Goal: Transaction & Acquisition: Register for event/course

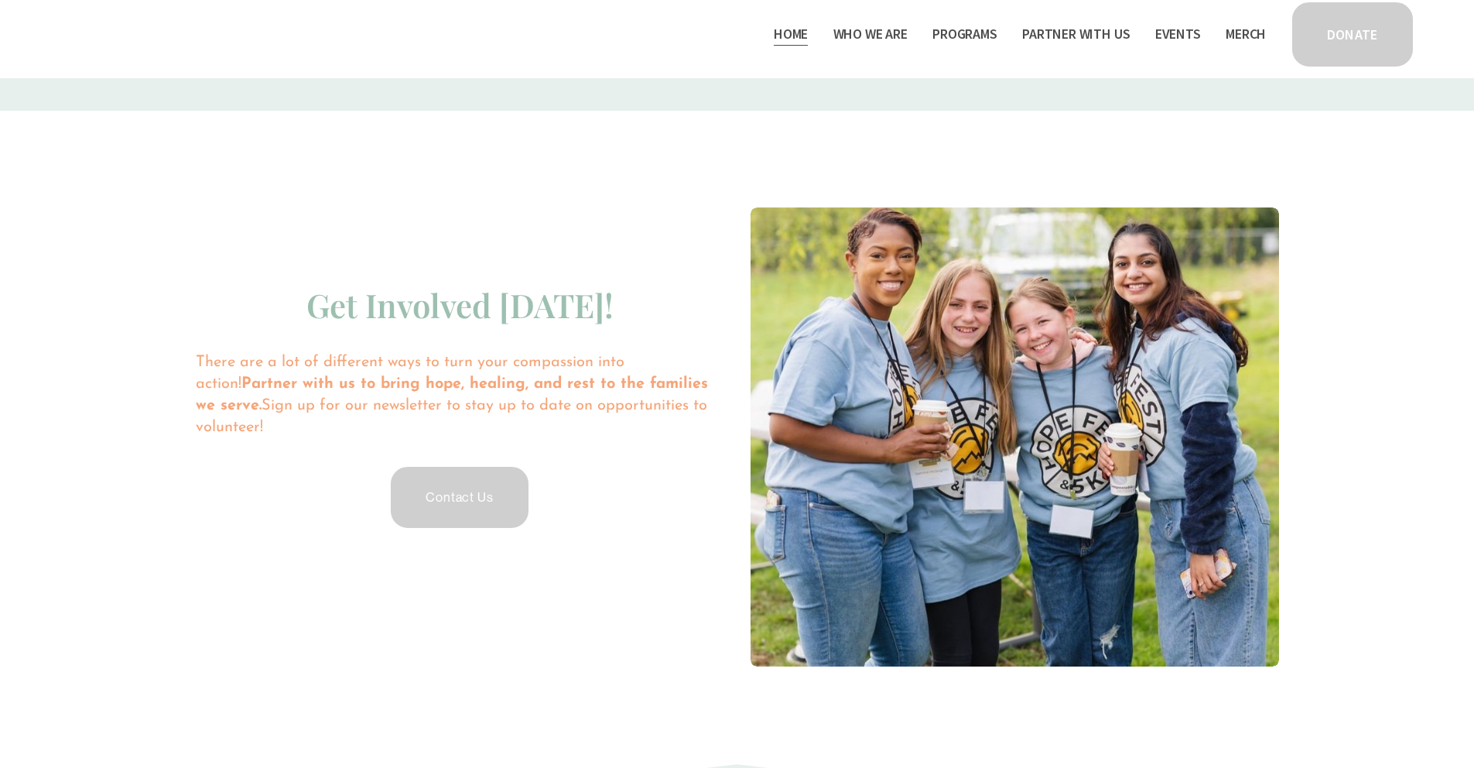
scroll to position [3017, 0]
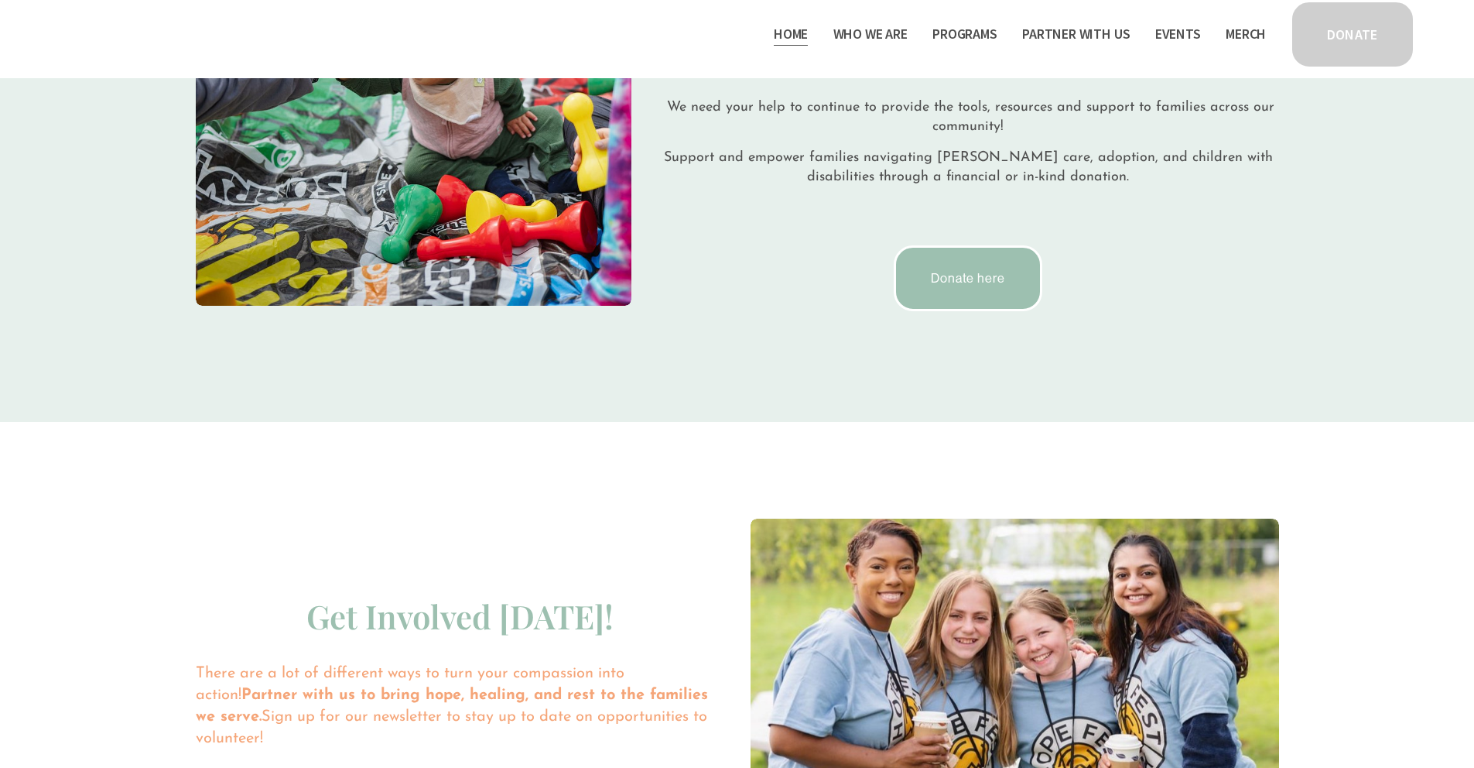
click at [970, 269] on link "Donate here" at bounding box center [968, 278] width 149 height 66
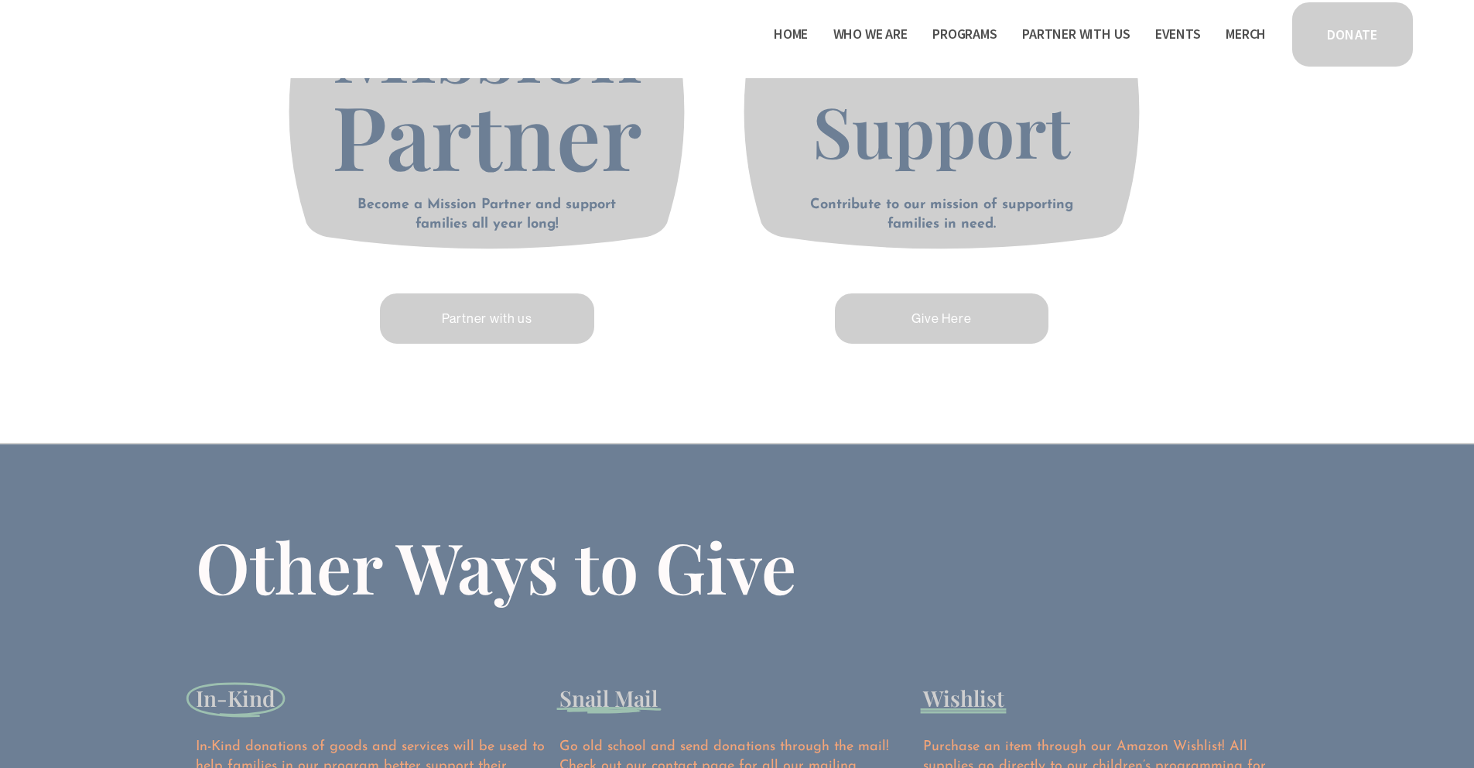
scroll to position [868, 0]
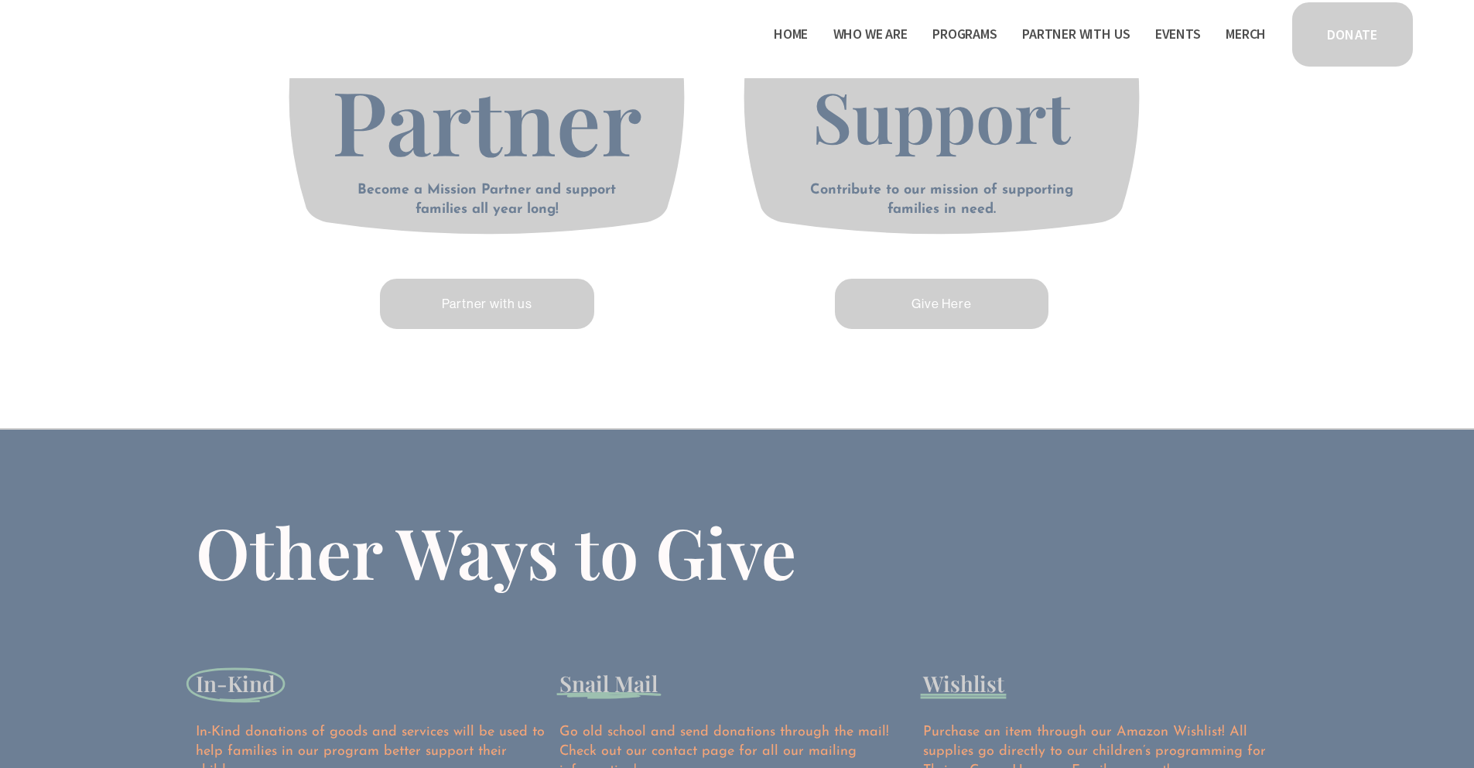
drag, startPoint x: 461, startPoint y: 310, endPoint x: 478, endPoint y: 310, distance: 17.0
click at [961, 303] on link "Give Here" at bounding box center [942, 303] width 219 height 55
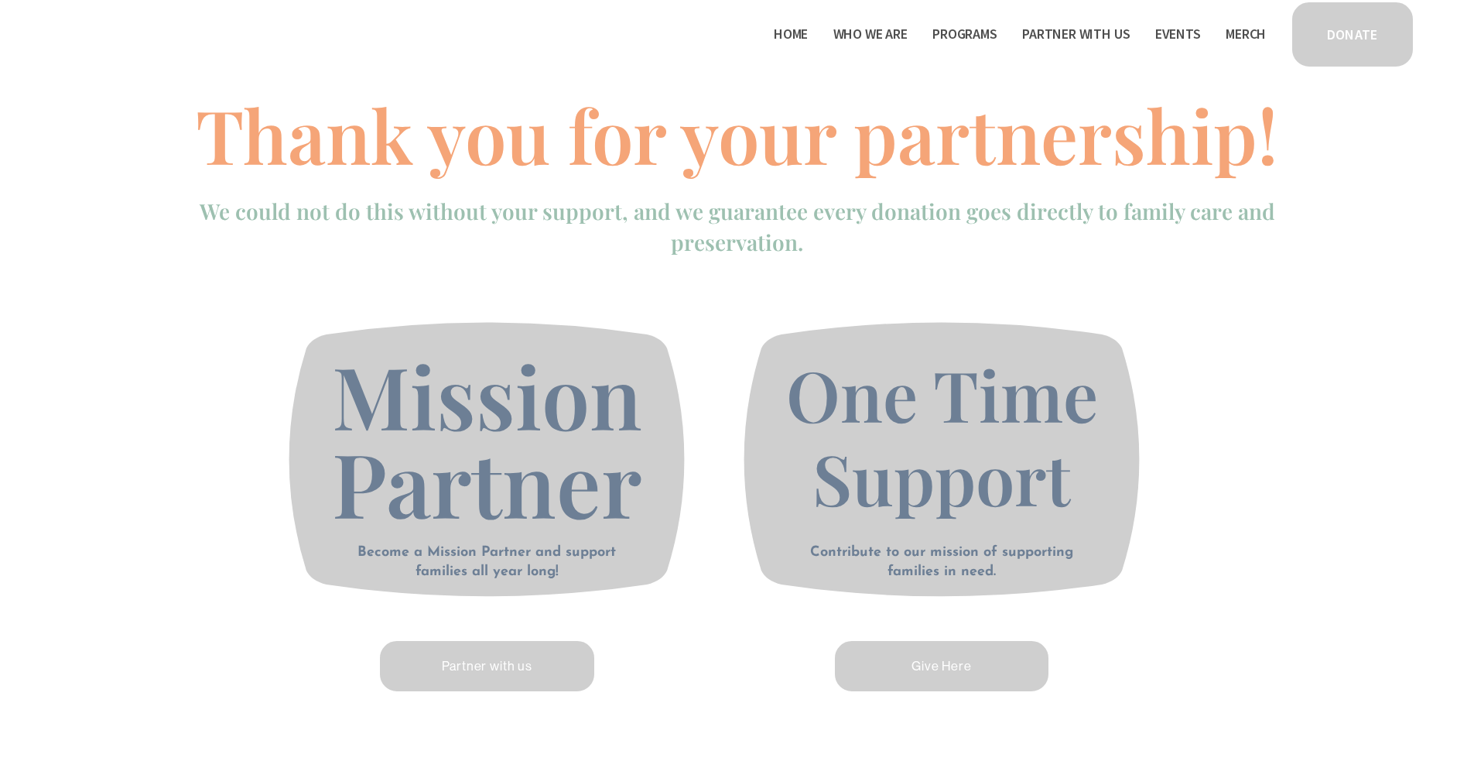
scroll to position [321, 0]
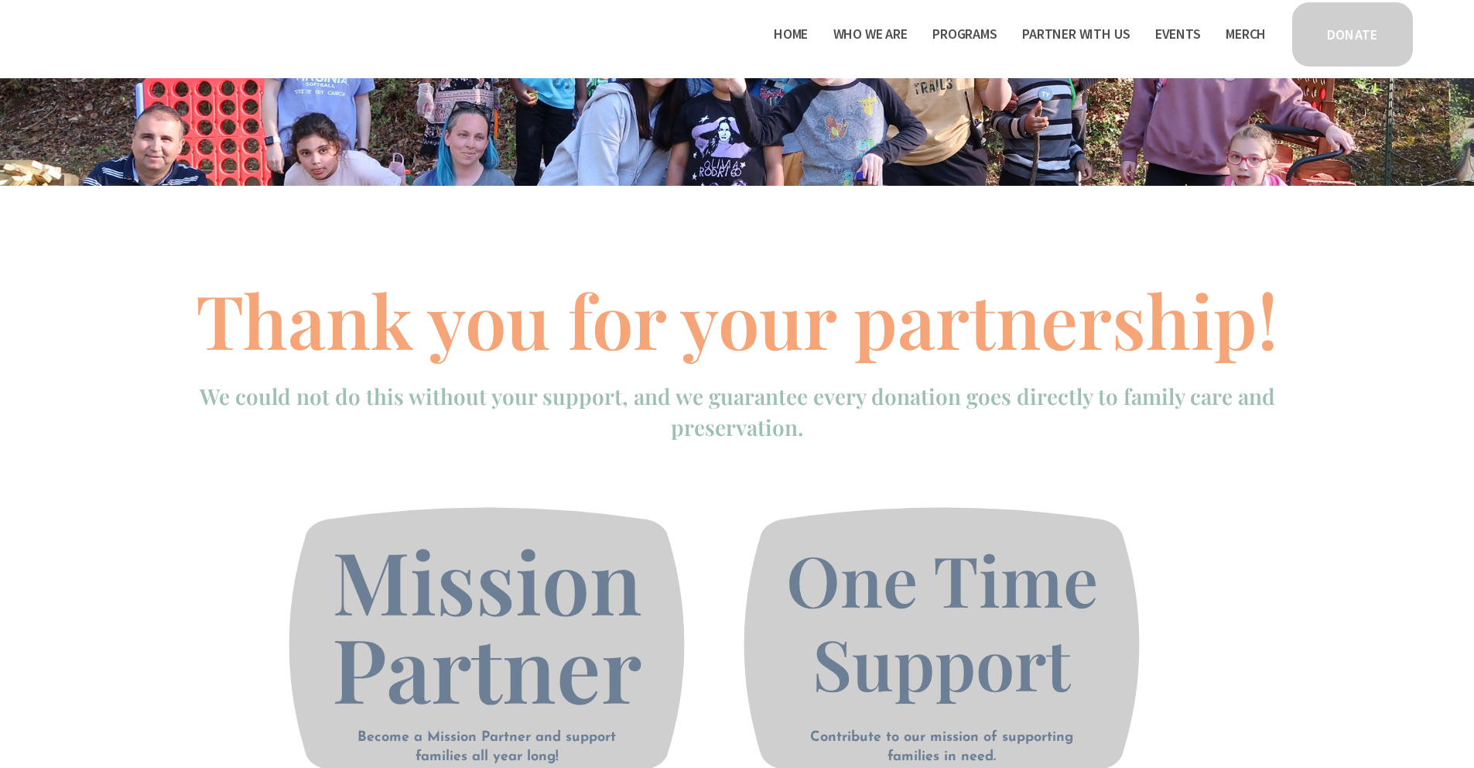
click at [1187, 35] on link "Events" at bounding box center [1179, 34] width 46 height 25
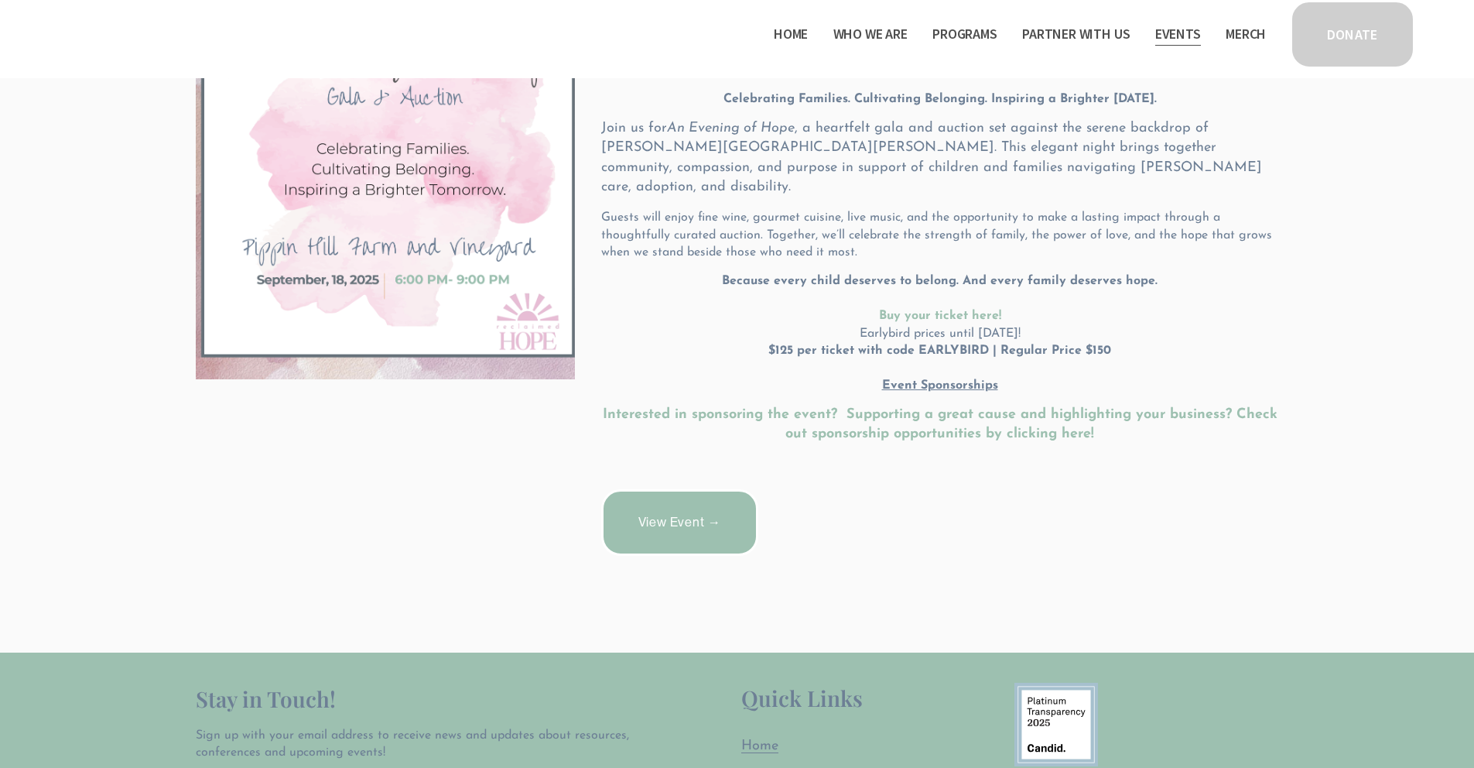
scroll to position [419, 0]
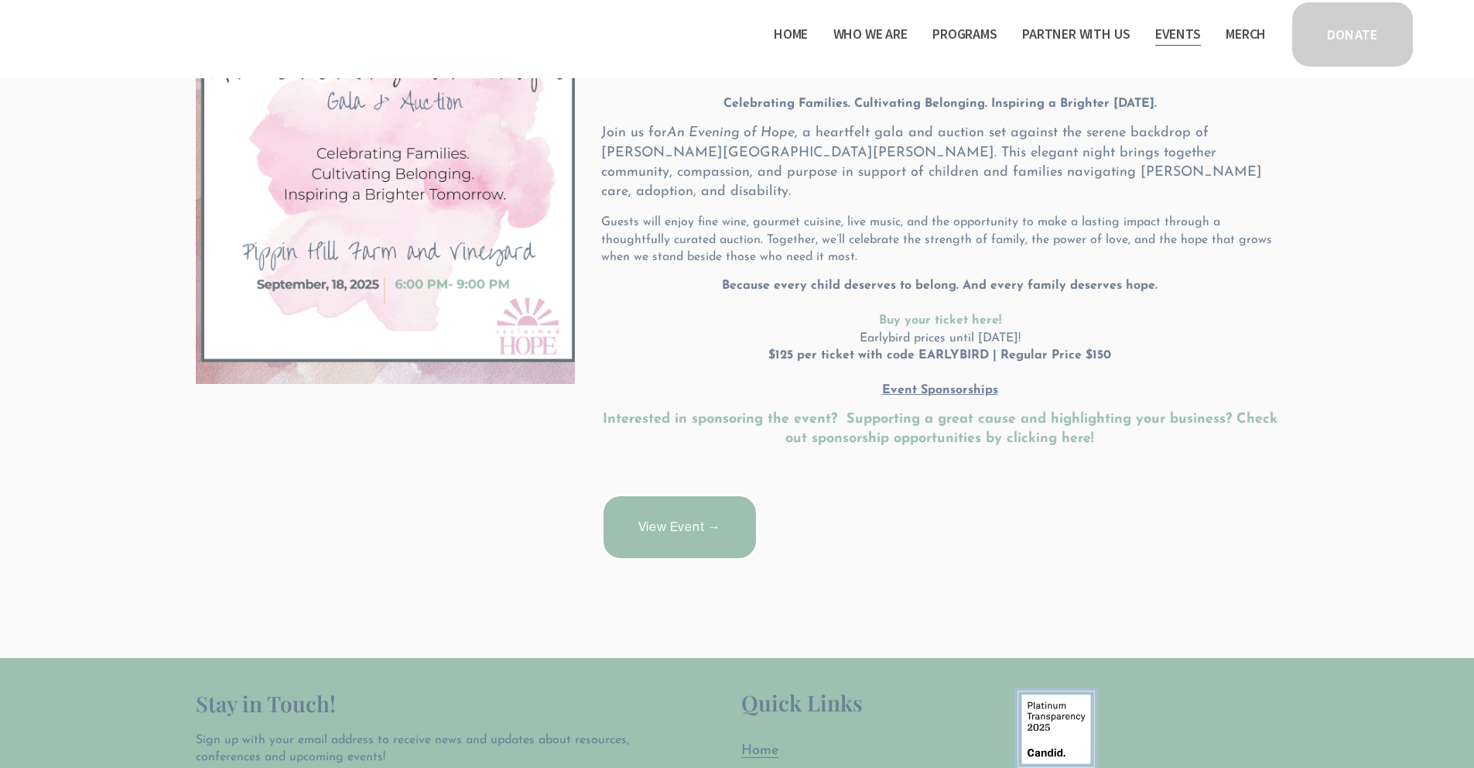
click at [718, 512] on link "View Event →" at bounding box center [679, 527] width 157 height 67
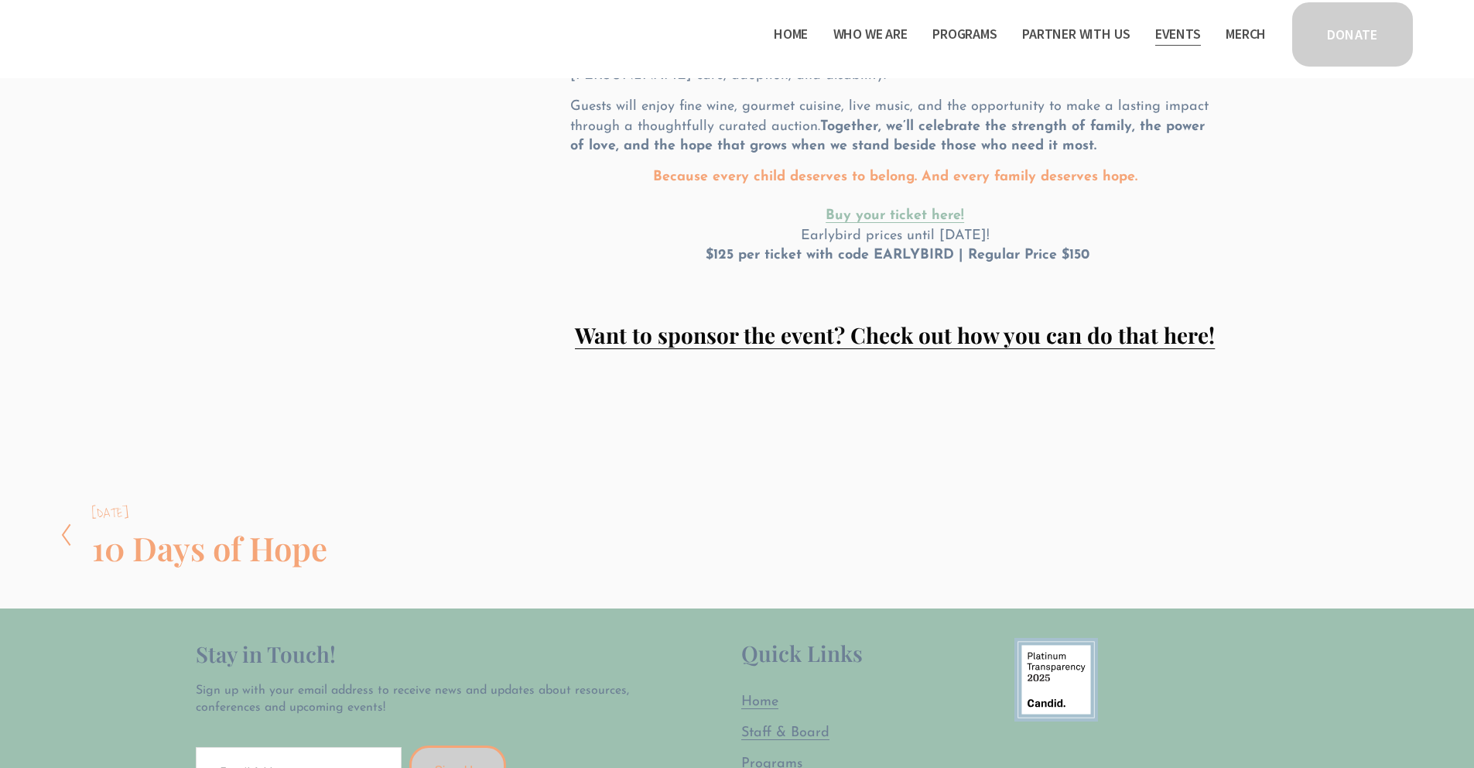
scroll to position [457, 0]
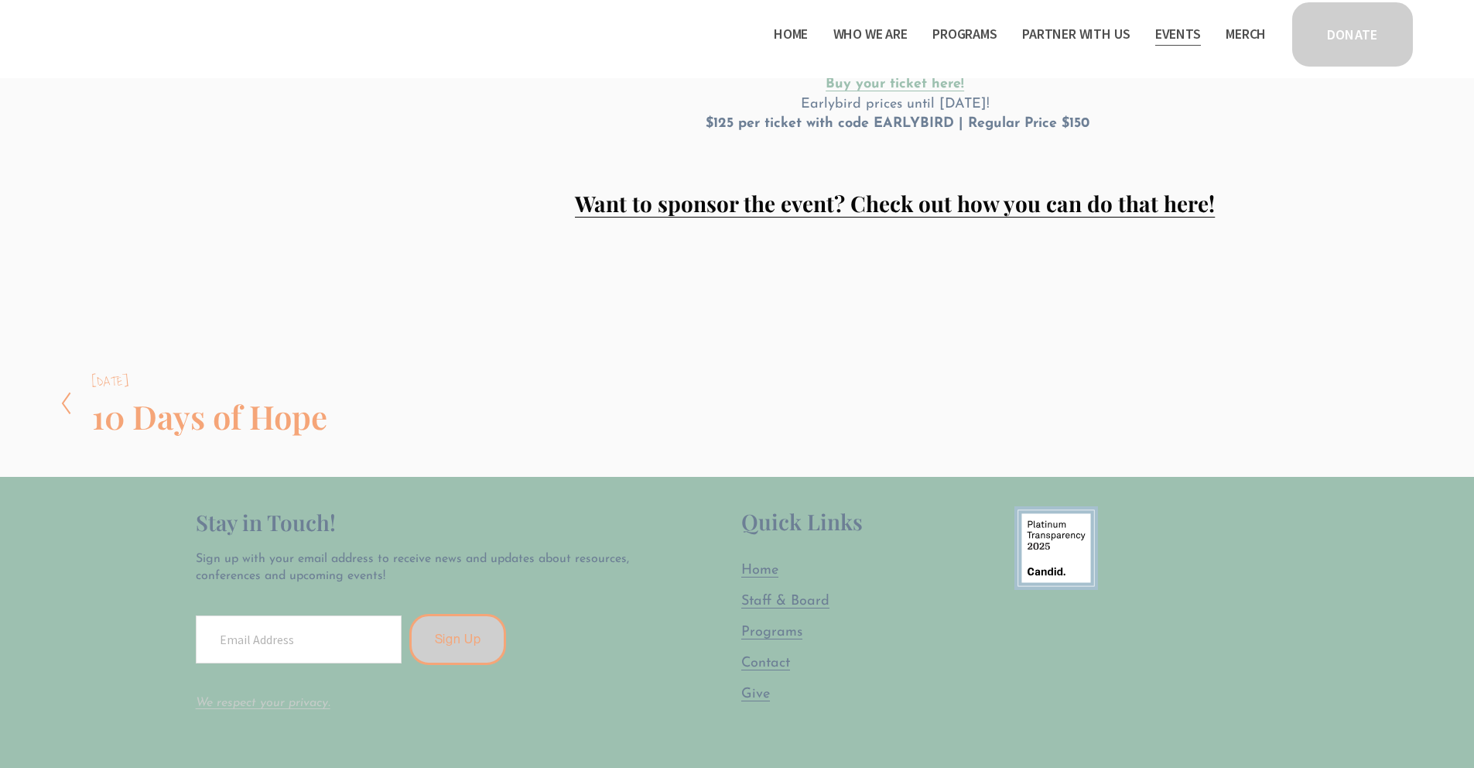
click at [882, 190] on strong "Want to sponsor the event? Check out how you can do that here!" at bounding box center [895, 203] width 640 height 29
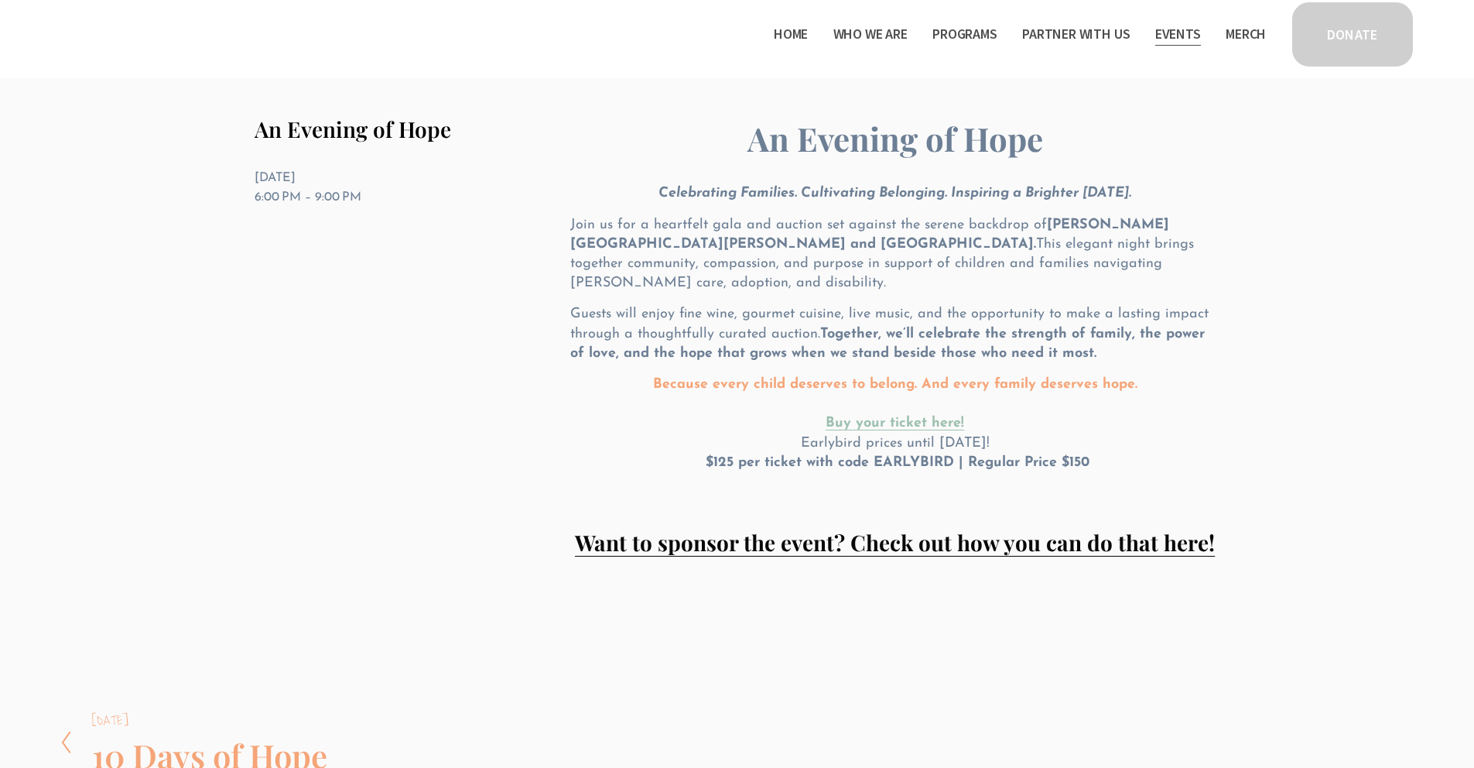
scroll to position [0, 0]
